Goal: Find specific page/section: Find specific page/section

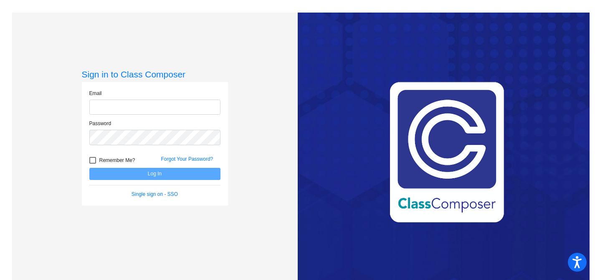
type input "[EMAIL_ADDRESS][DOMAIN_NAME]"
click at [131, 173] on button "Log In" at bounding box center [154, 174] width 131 height 12
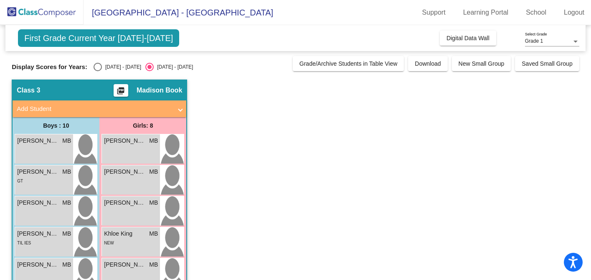
click at [46, 13] on img at bounding box center [42, 12] width 84 height 25
click at [455, 41] on button "Digital Data Wall" at bounding box center [468, 38] width 56 height 15
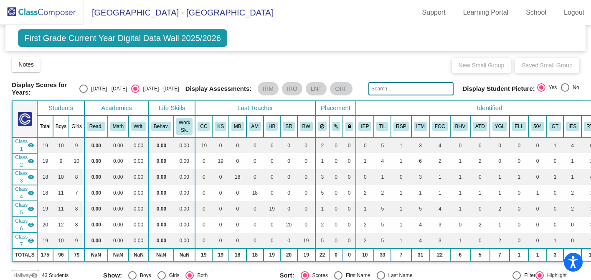
click at [88, 88] on div "Select an option" at bounding box center [83, 88] width 8 height 8
click at [84, 93] on input "[DATE] - [DATE]" at bounding box center [83, 93] width 0 height 0
radio input "true"
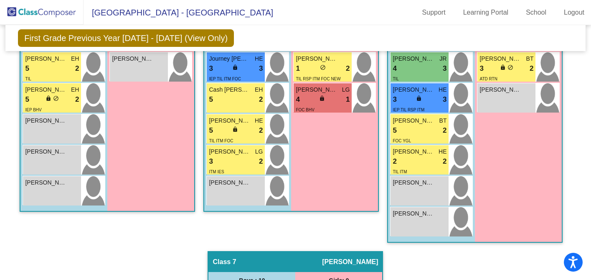
scroll to position [827, 0]
